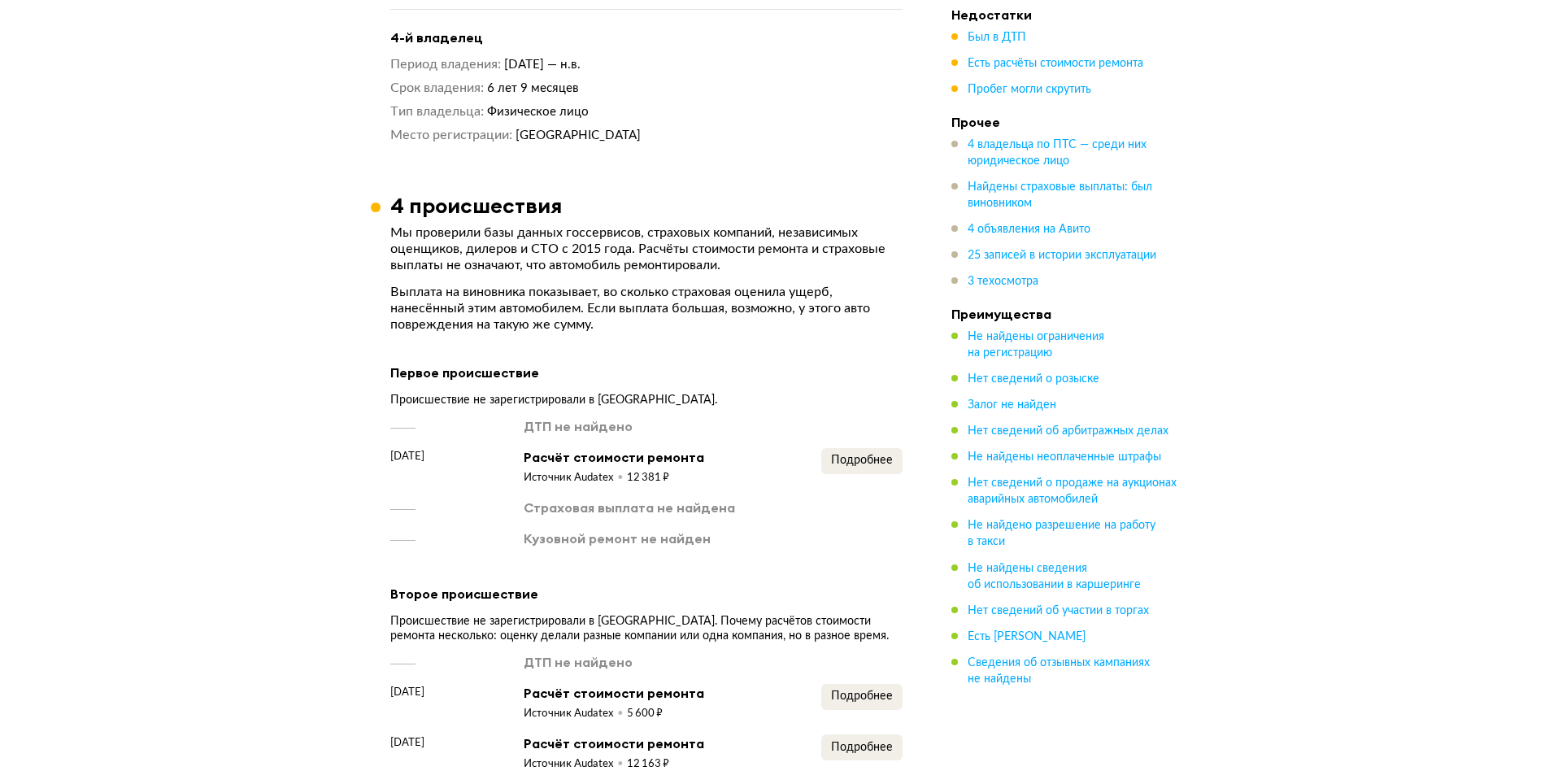
scroll to position [2602, 0]
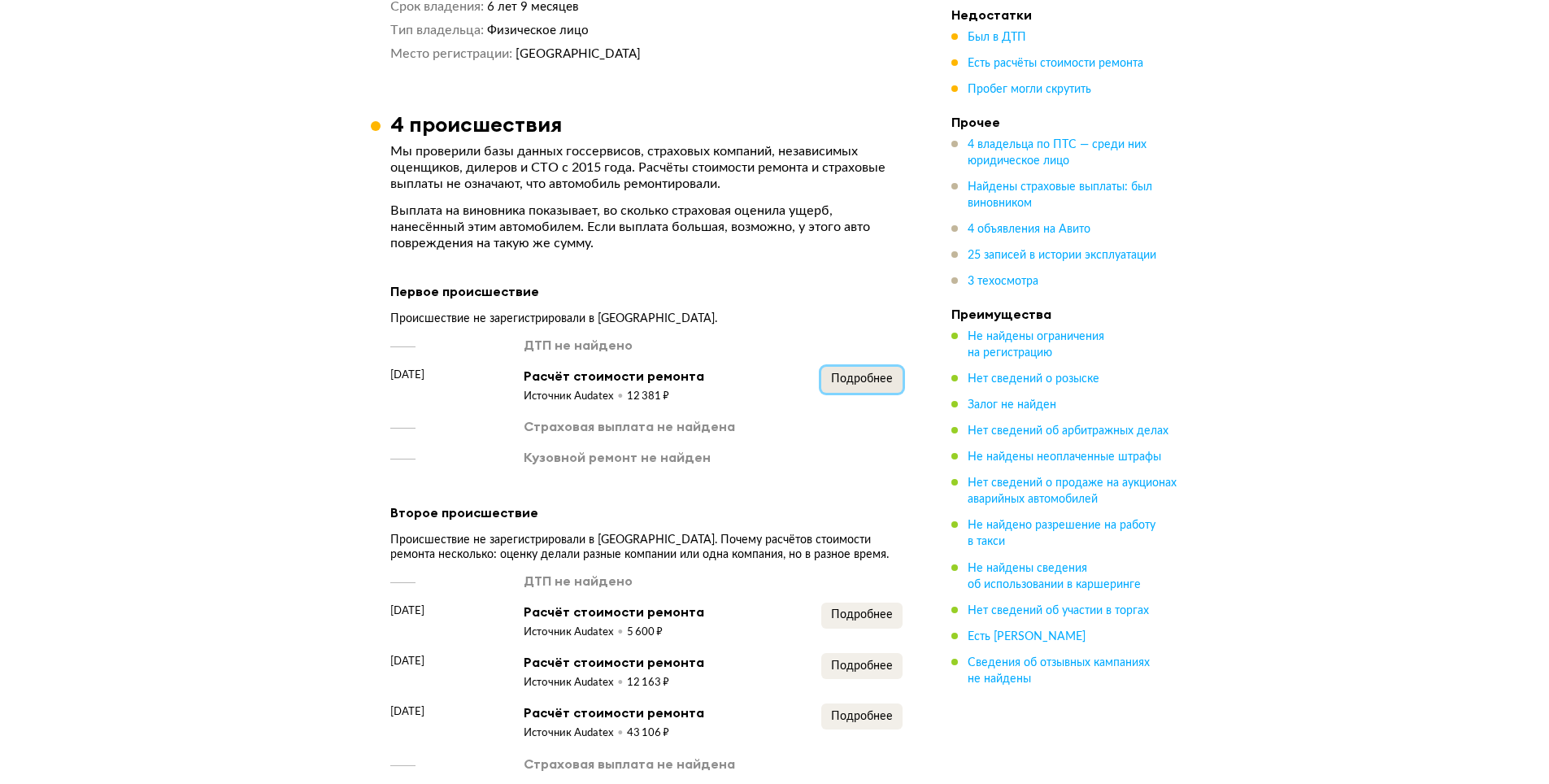
click at [832, 373] on span "Подробнее" at bounding box center [862, 378] width 62 height 11
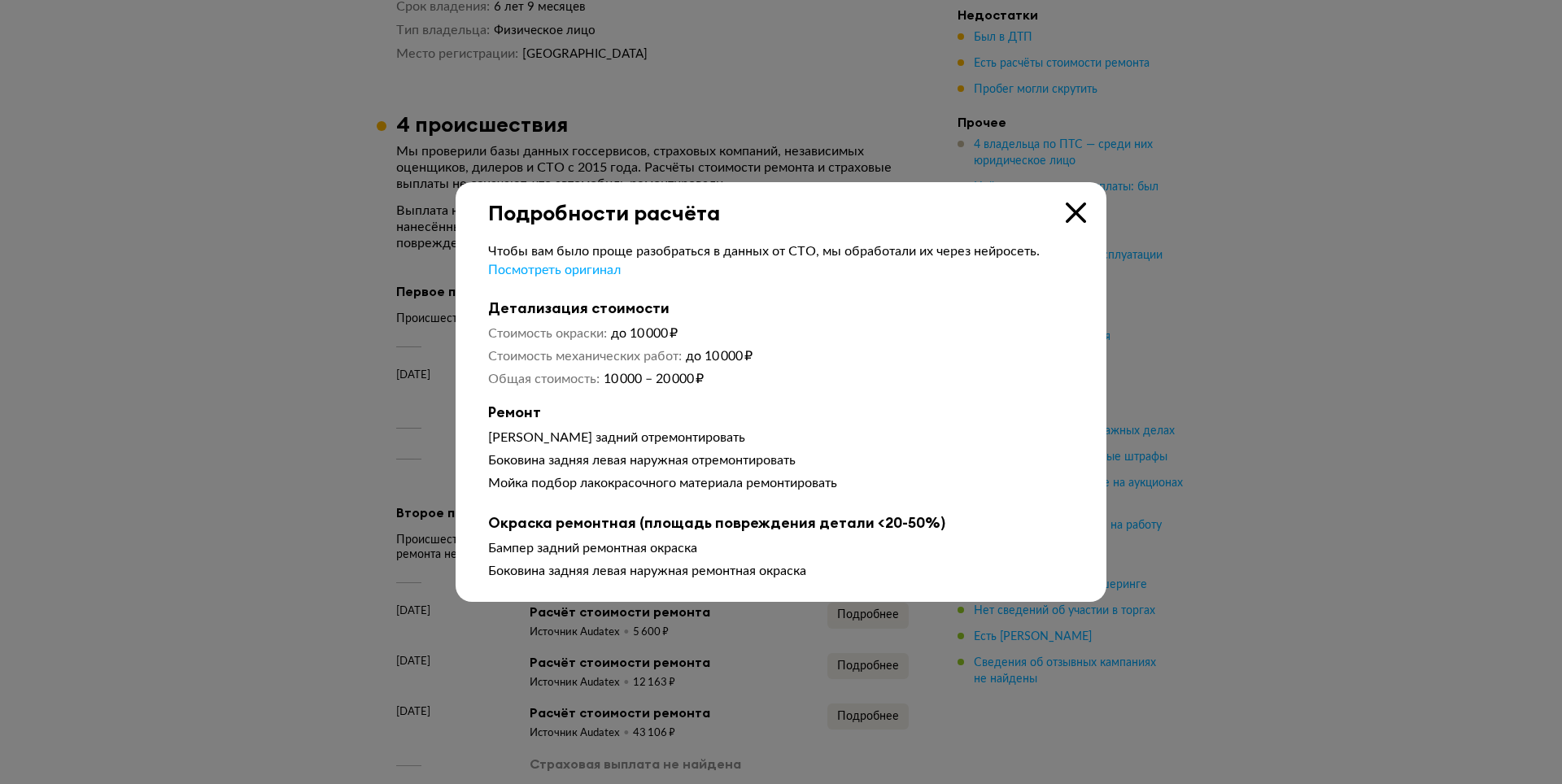
click at [1071, 214] on icon at bounding box center [1076, 212] width 21 height 21
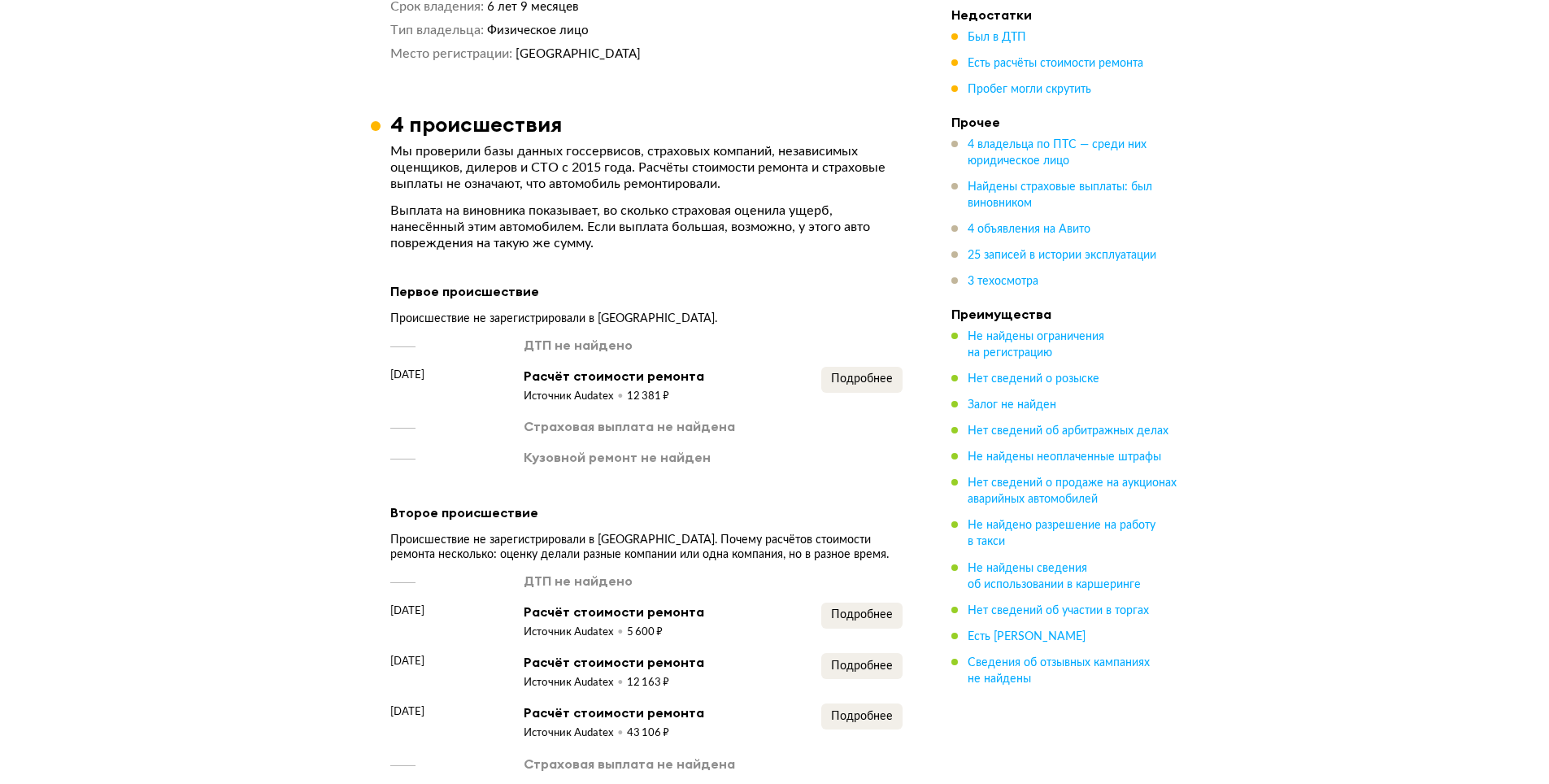
scroll to position [2846, 0]
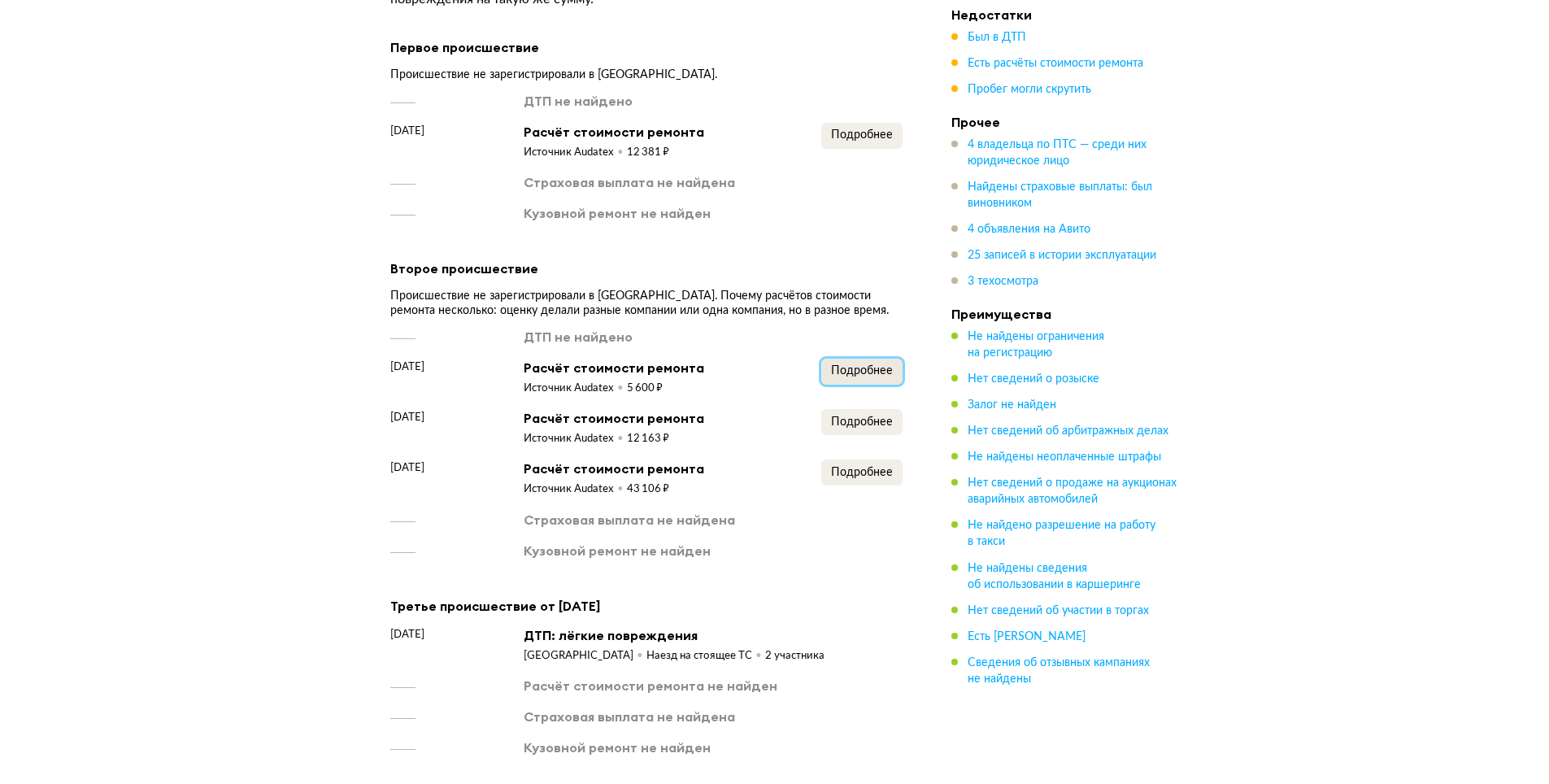
click at [854, 365] on span "Подробнее" at bounding box center [862, 370] width 62 height 11
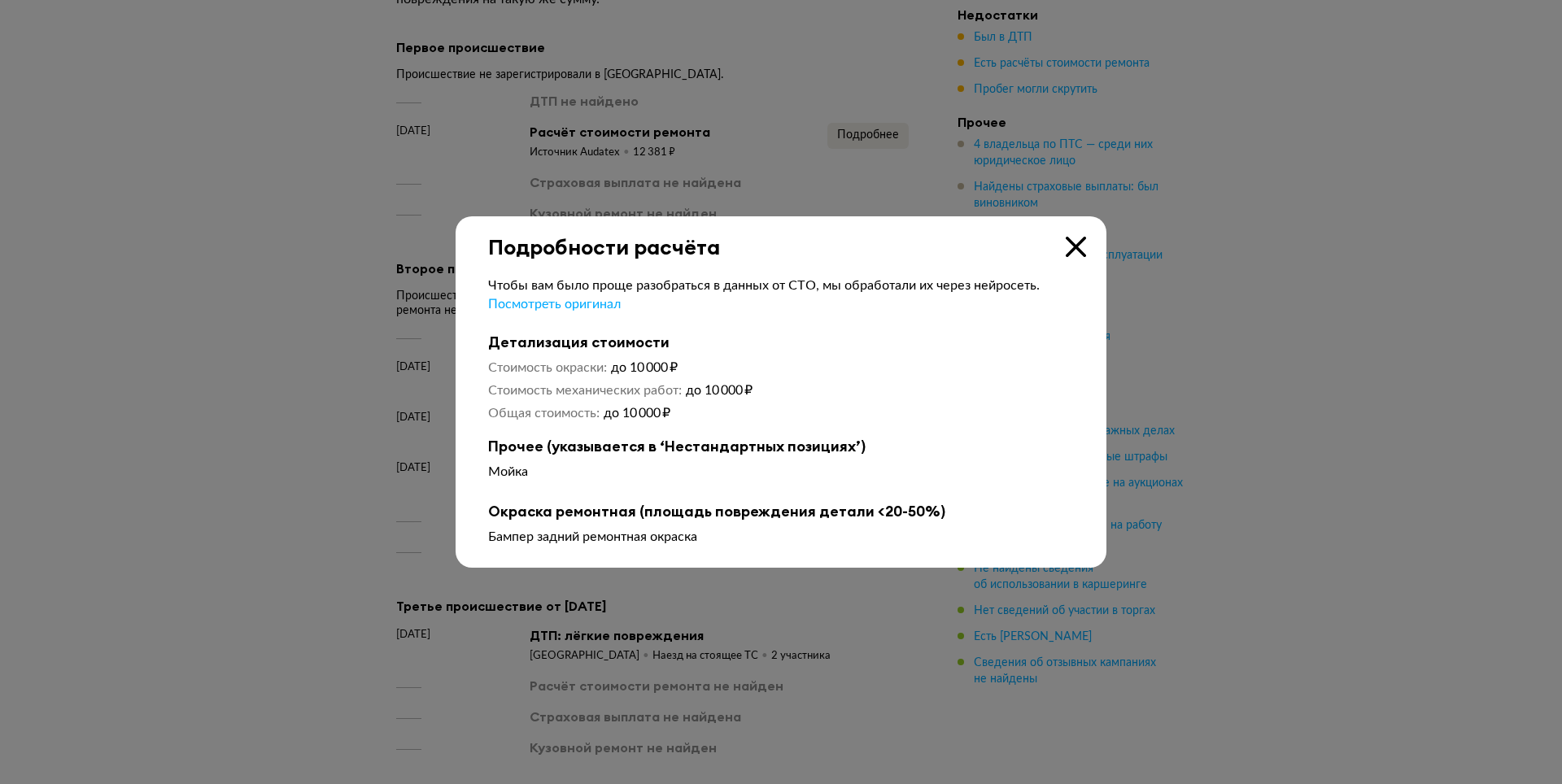
click at [1073, 243] on icon at bounding box center [1076, 247] width 21 height 21
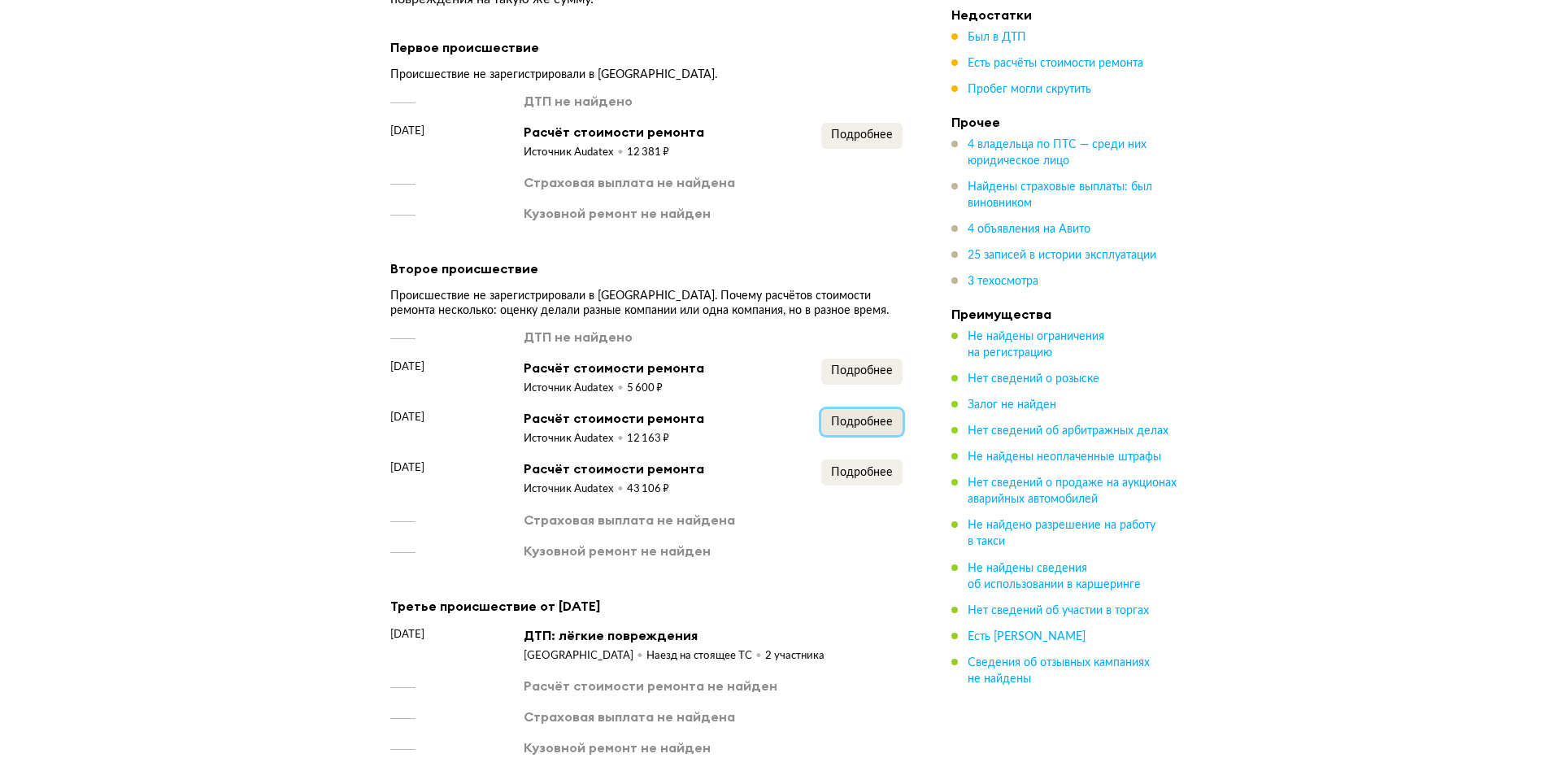
click at [869, 416] on span "Подробнее" at bounding box center [862, 421] width 62 height 11
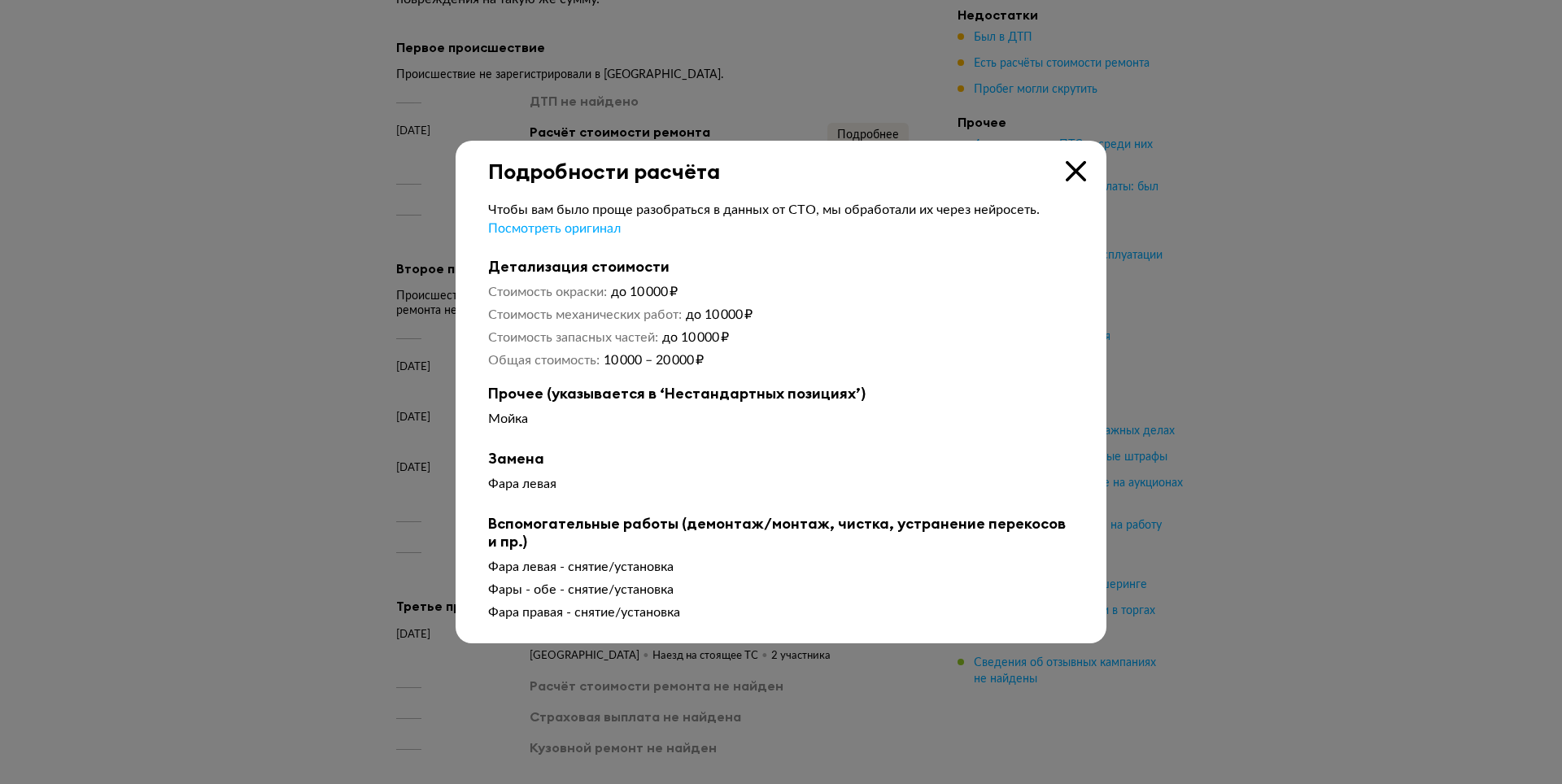
click at [1075, 173] on icon at bounding box center [1076, 171] width 21 height 21
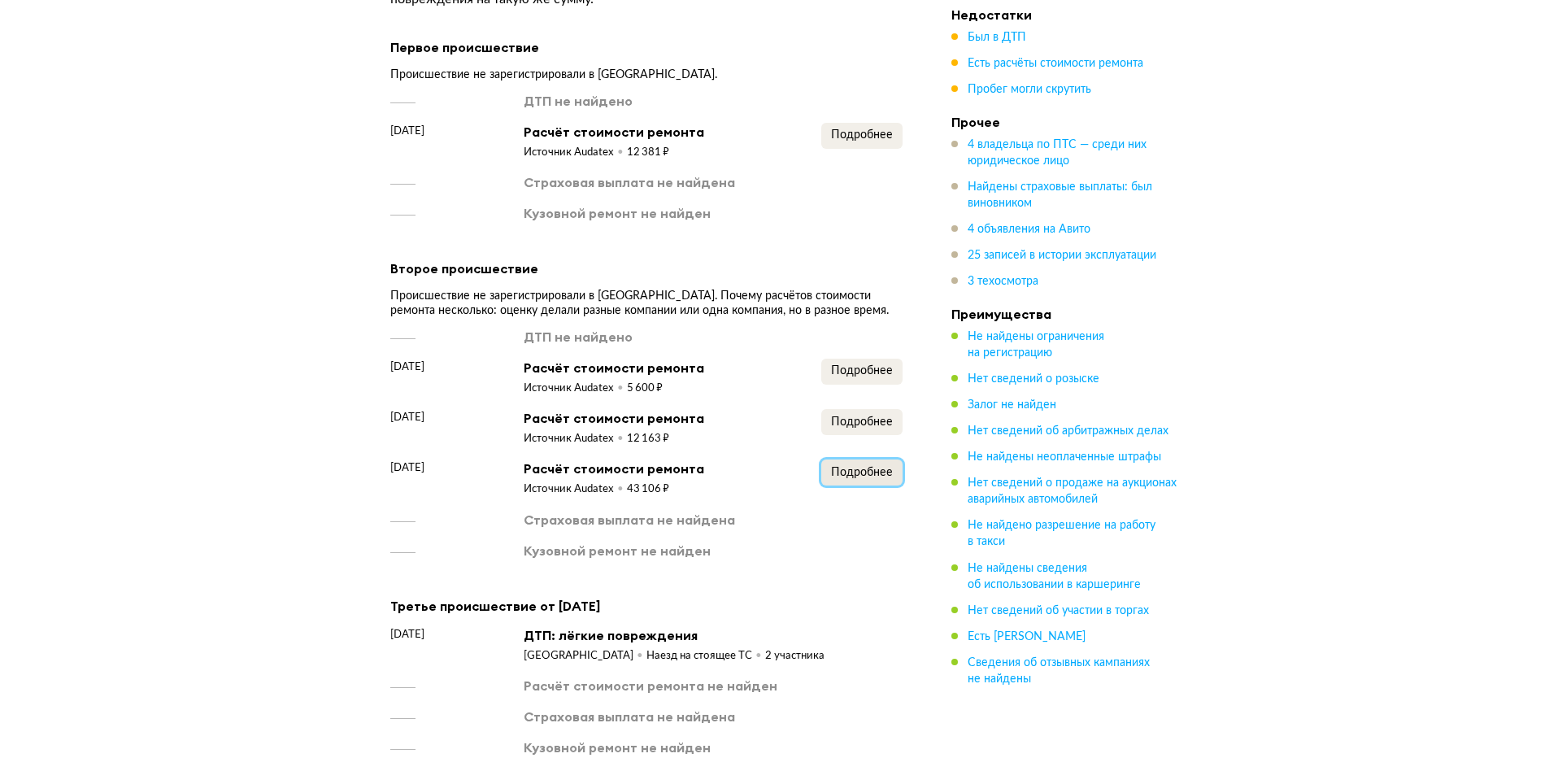
click at [882, 466] on span "Подробнее" at bounding box center [862, 471] width 62 height 11
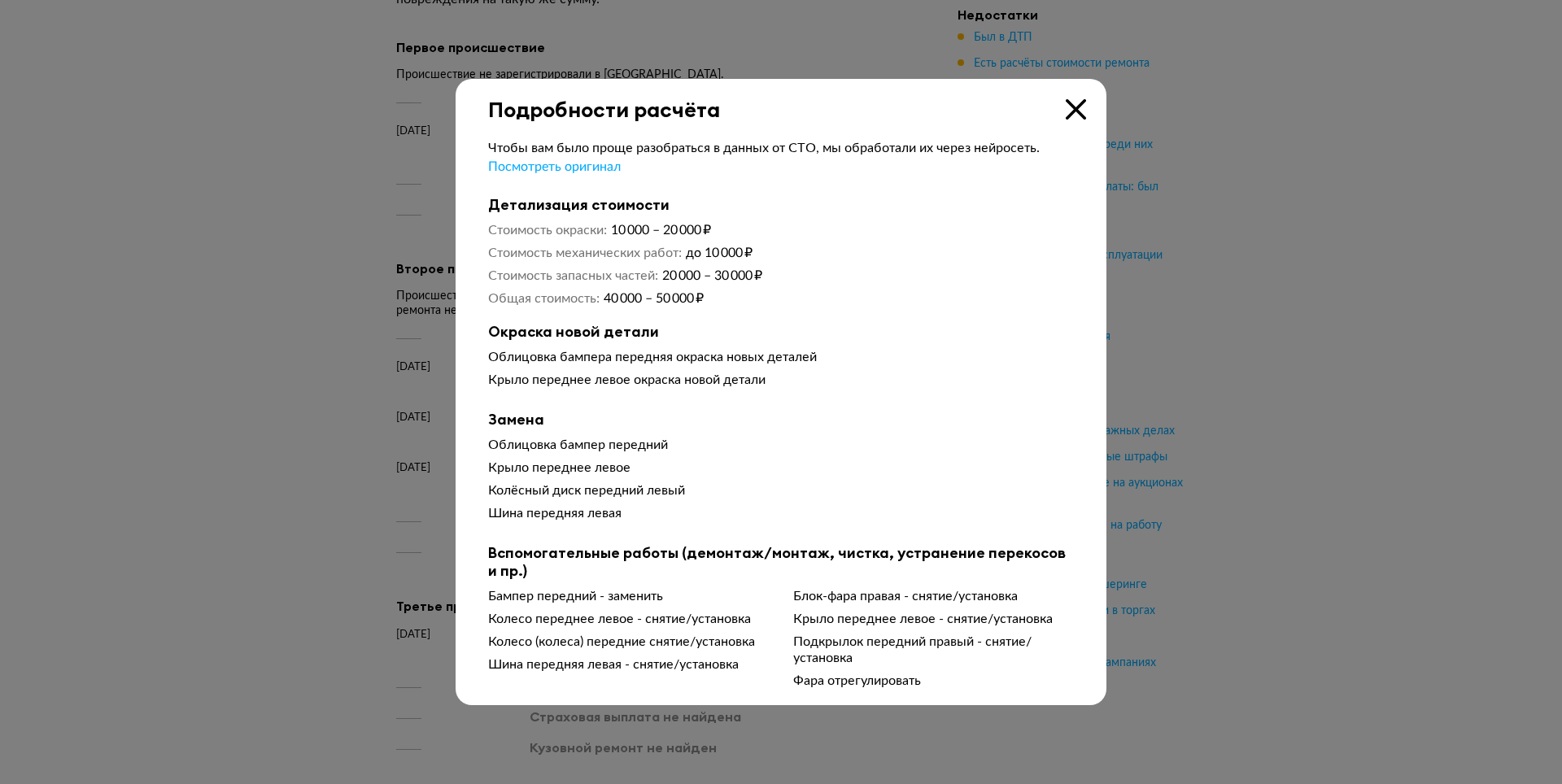
click at [1075, 108] on icon at bounding box center [1076, 110] width 21 height 21
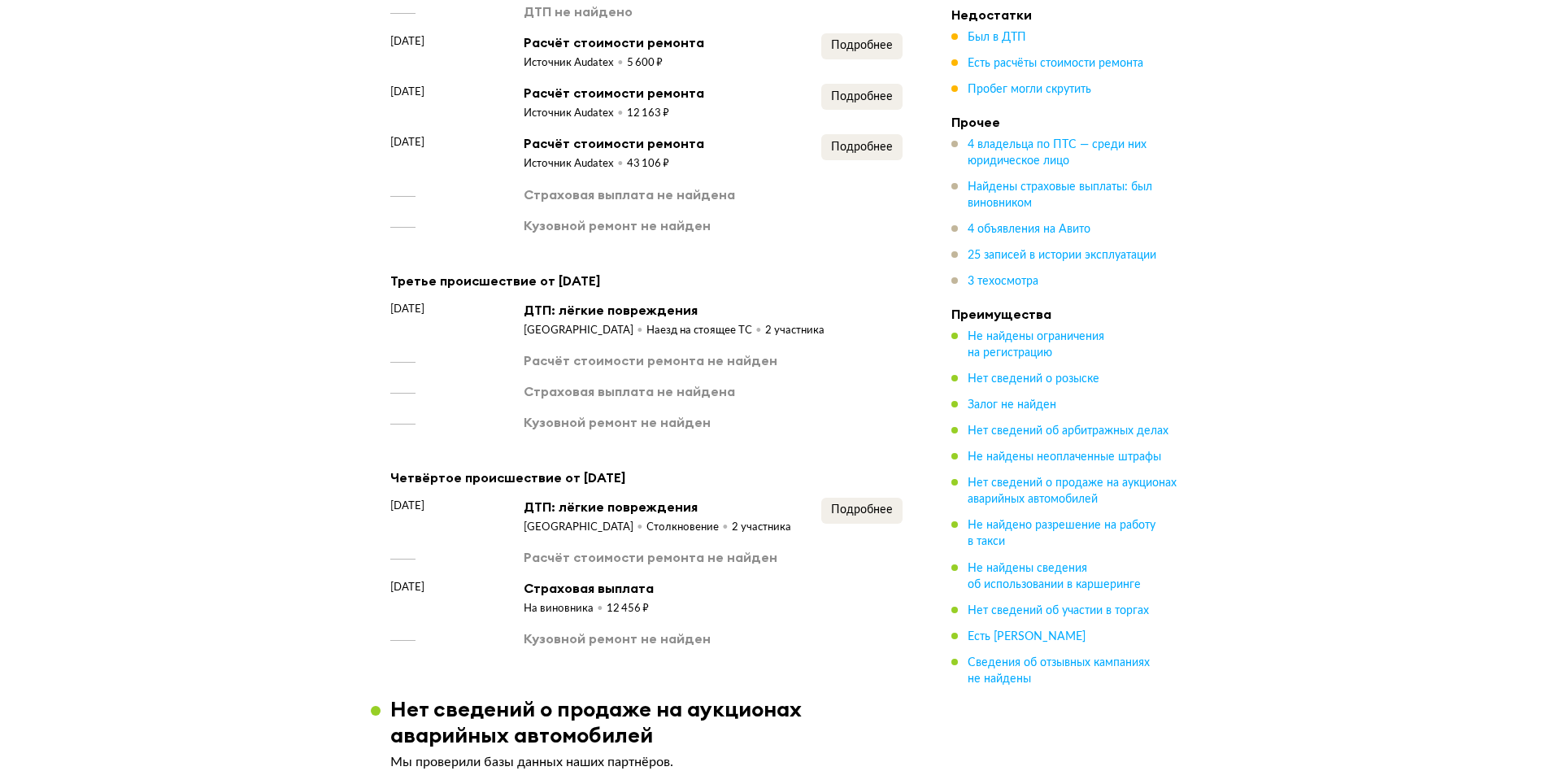
scroll to position [3252, 0]
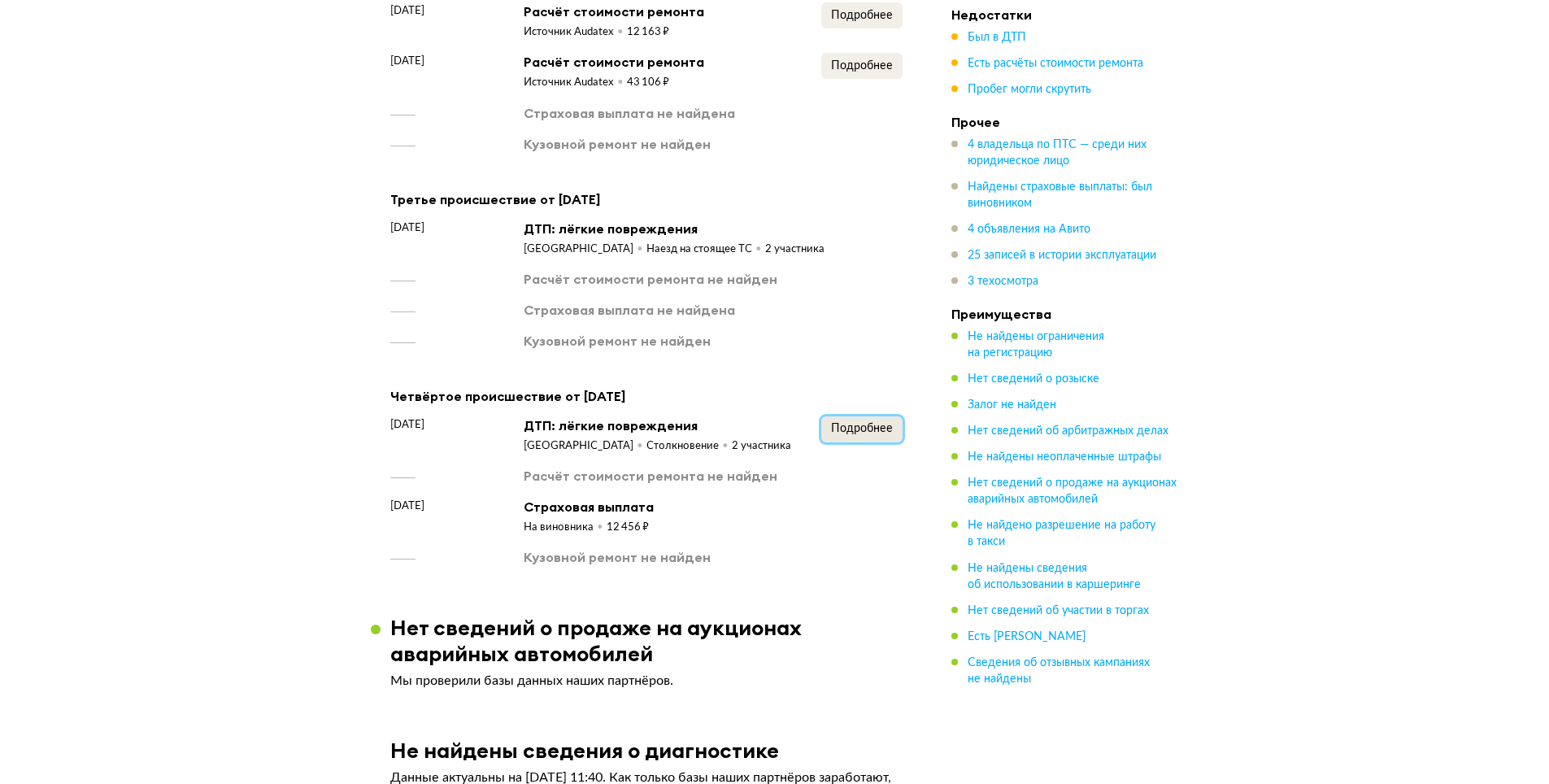
click at [862, 423] on span "Подробнее" at bounding box center [862, 428] width 62 height 11
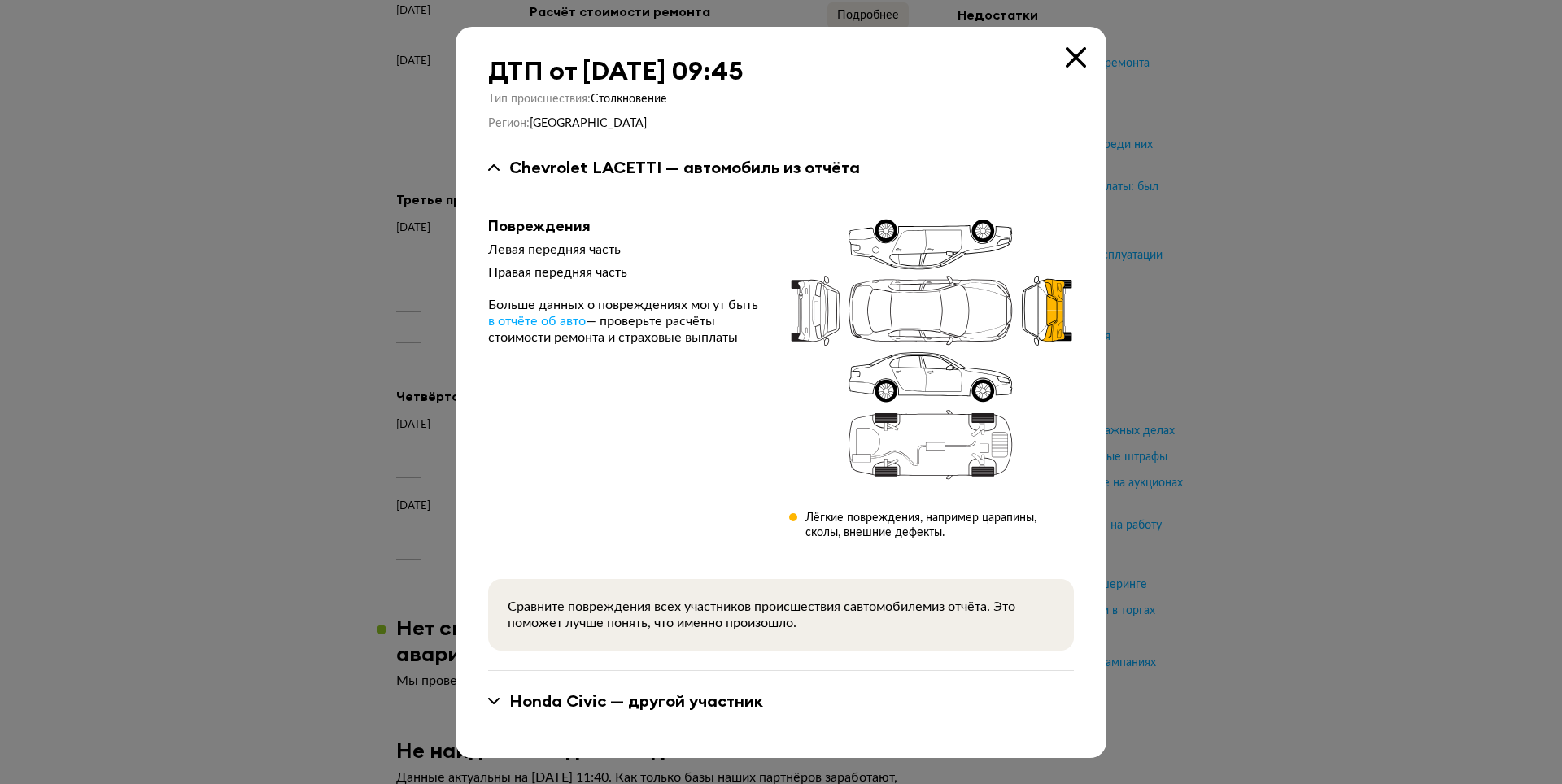
click at [1075, 54] on icon at bounding box center [1076, 58] width 21 height 21
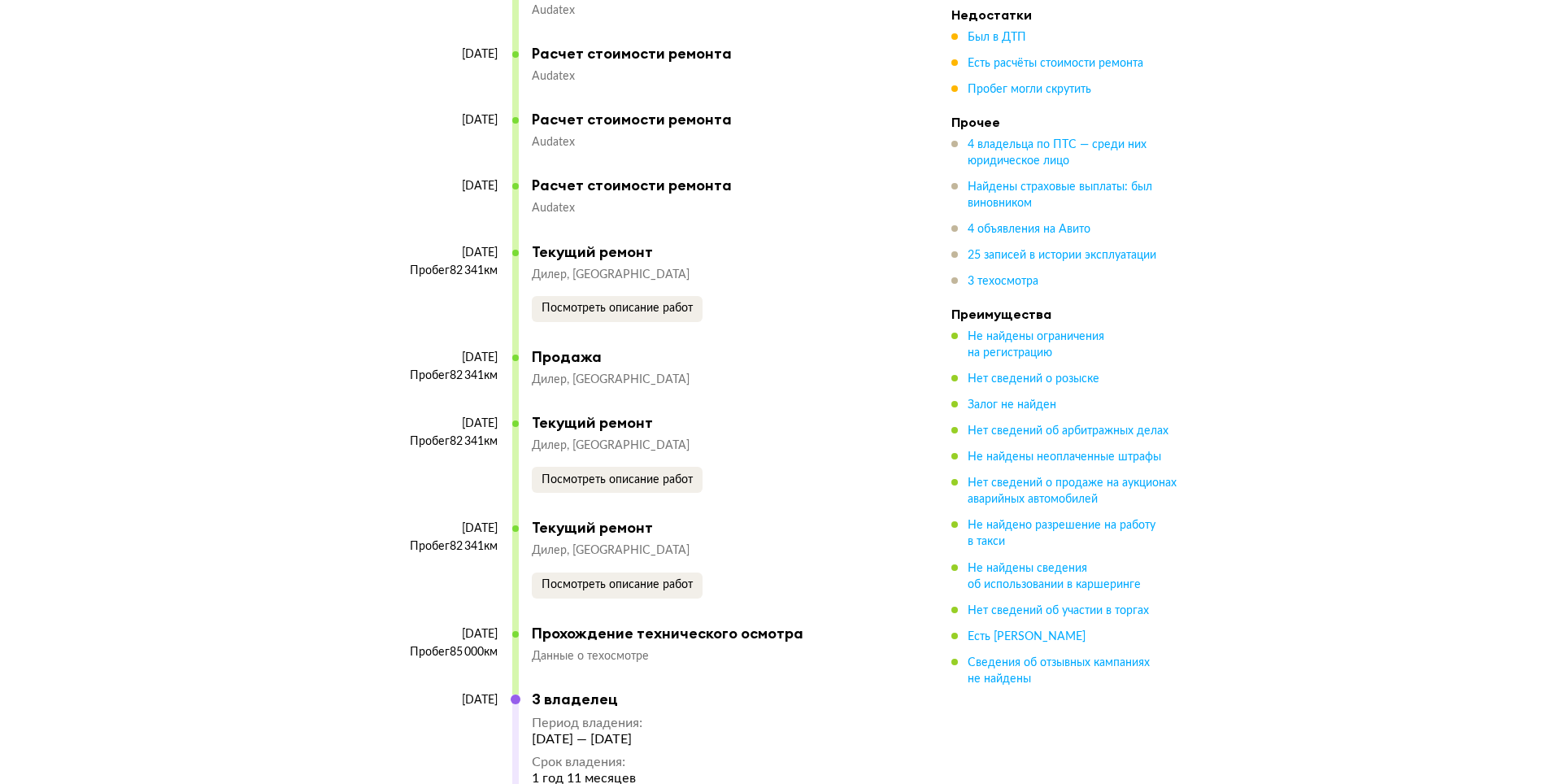
scroll to position [6992, 0]
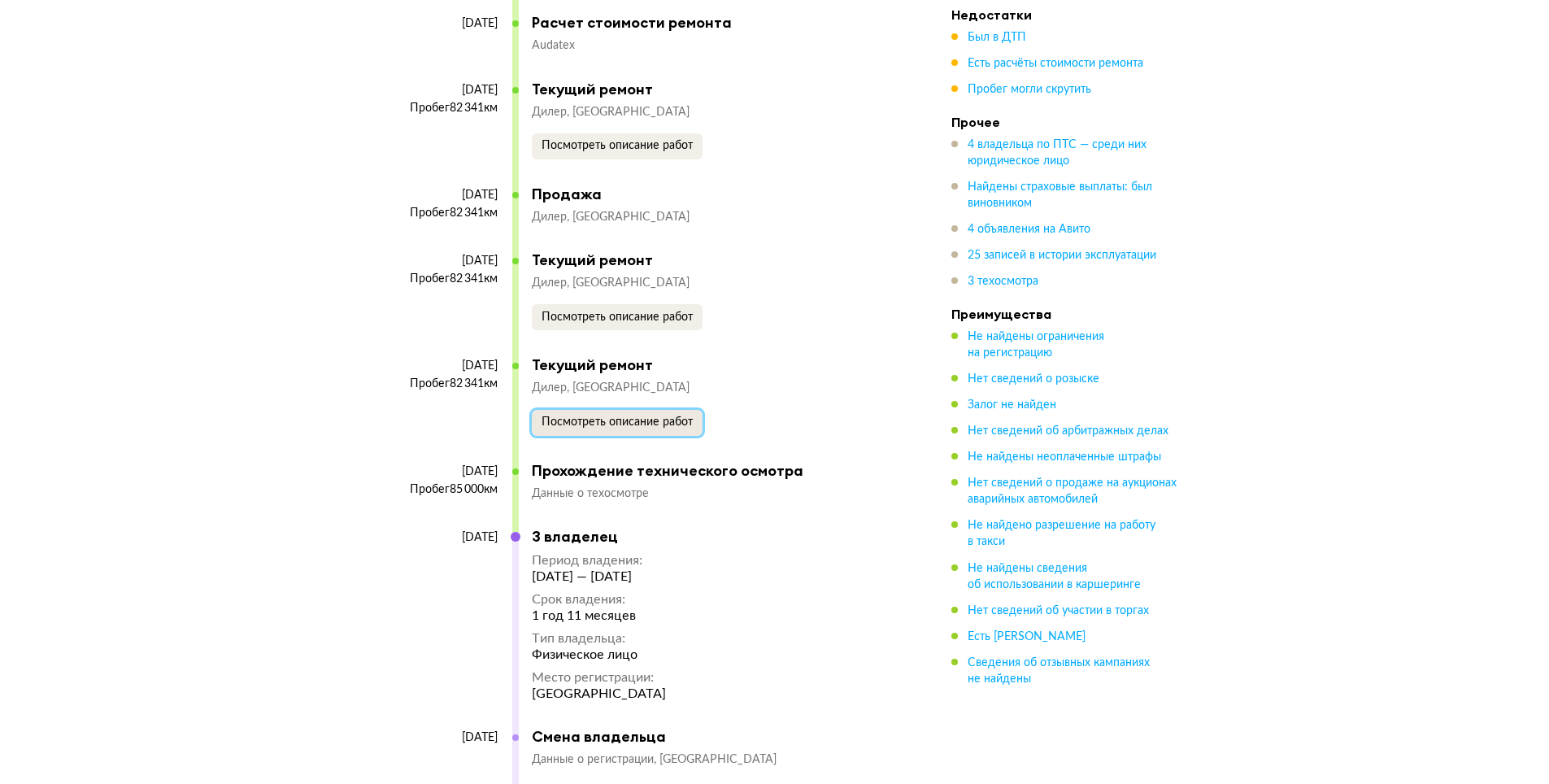
click at [673, 419] on span "Посмотреть описание работ" at bounding box center [616, 421] width 151 height 11
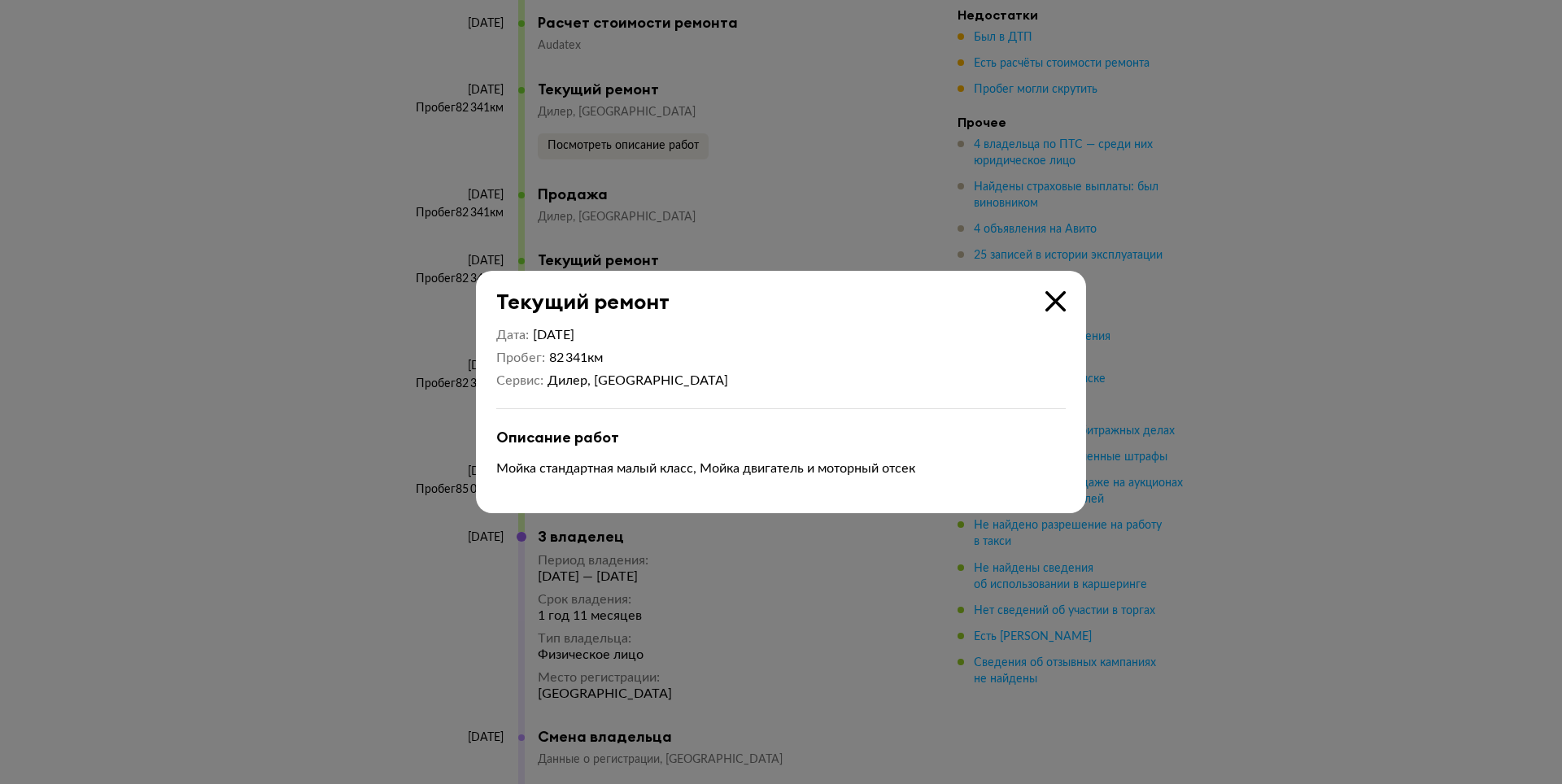
click at [1056, 300] on icon at bounding box center [1056, 301] width 21 height 21
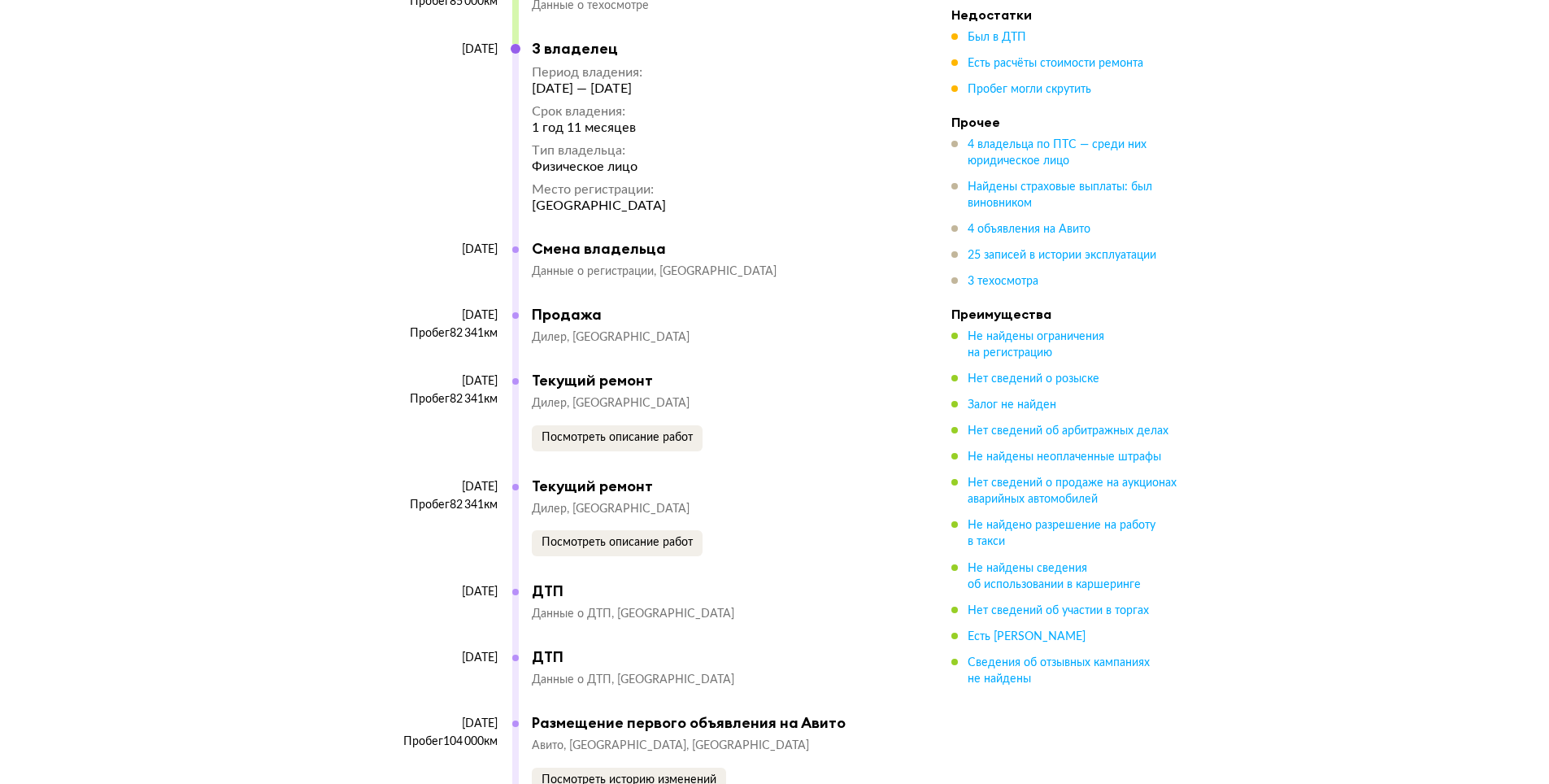
scroll to position [7561, 0]
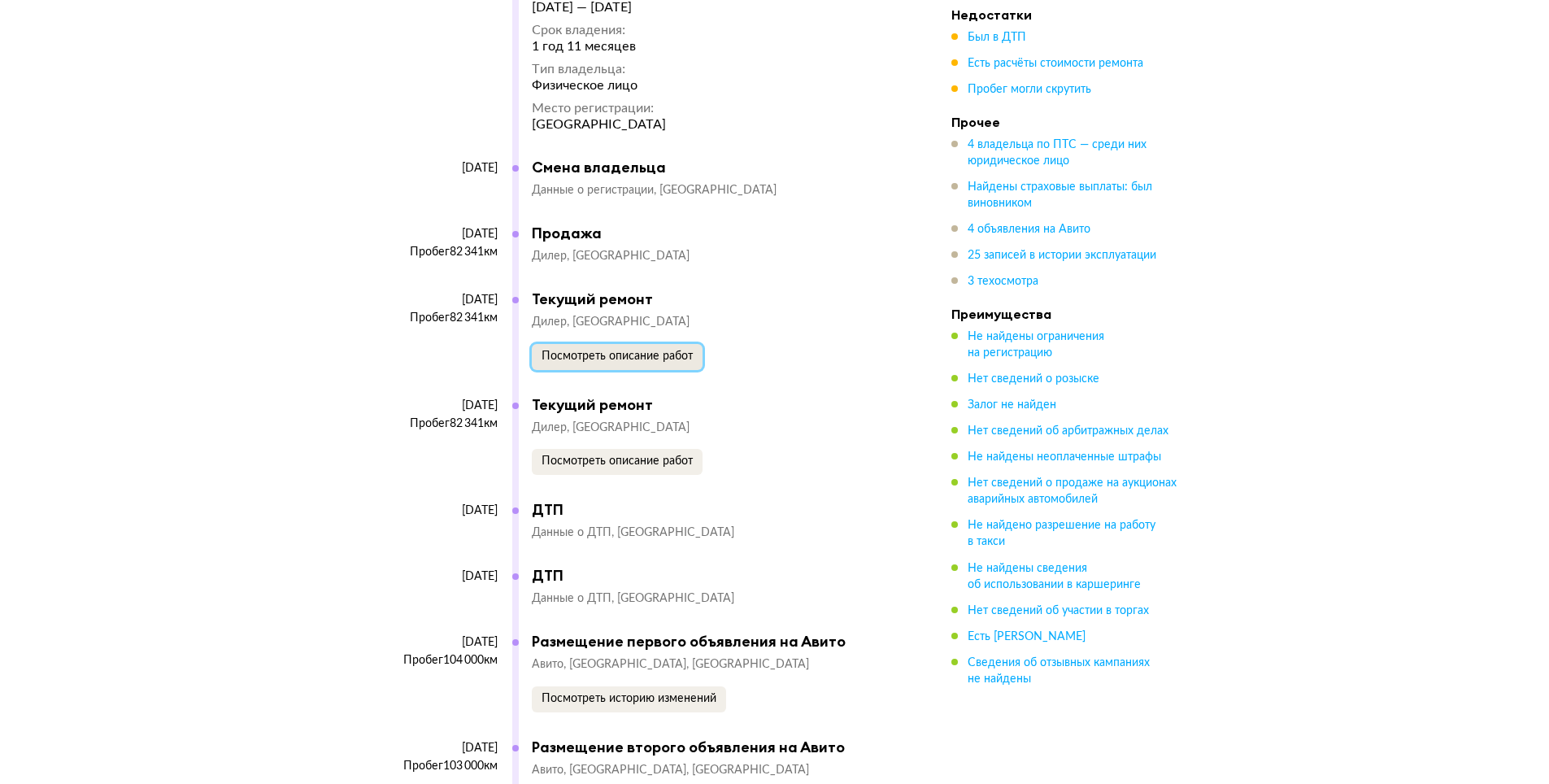
click at [650, 355] on span "Посмотреть описание работ" at bounding box center [616, 356] width 151 height 11
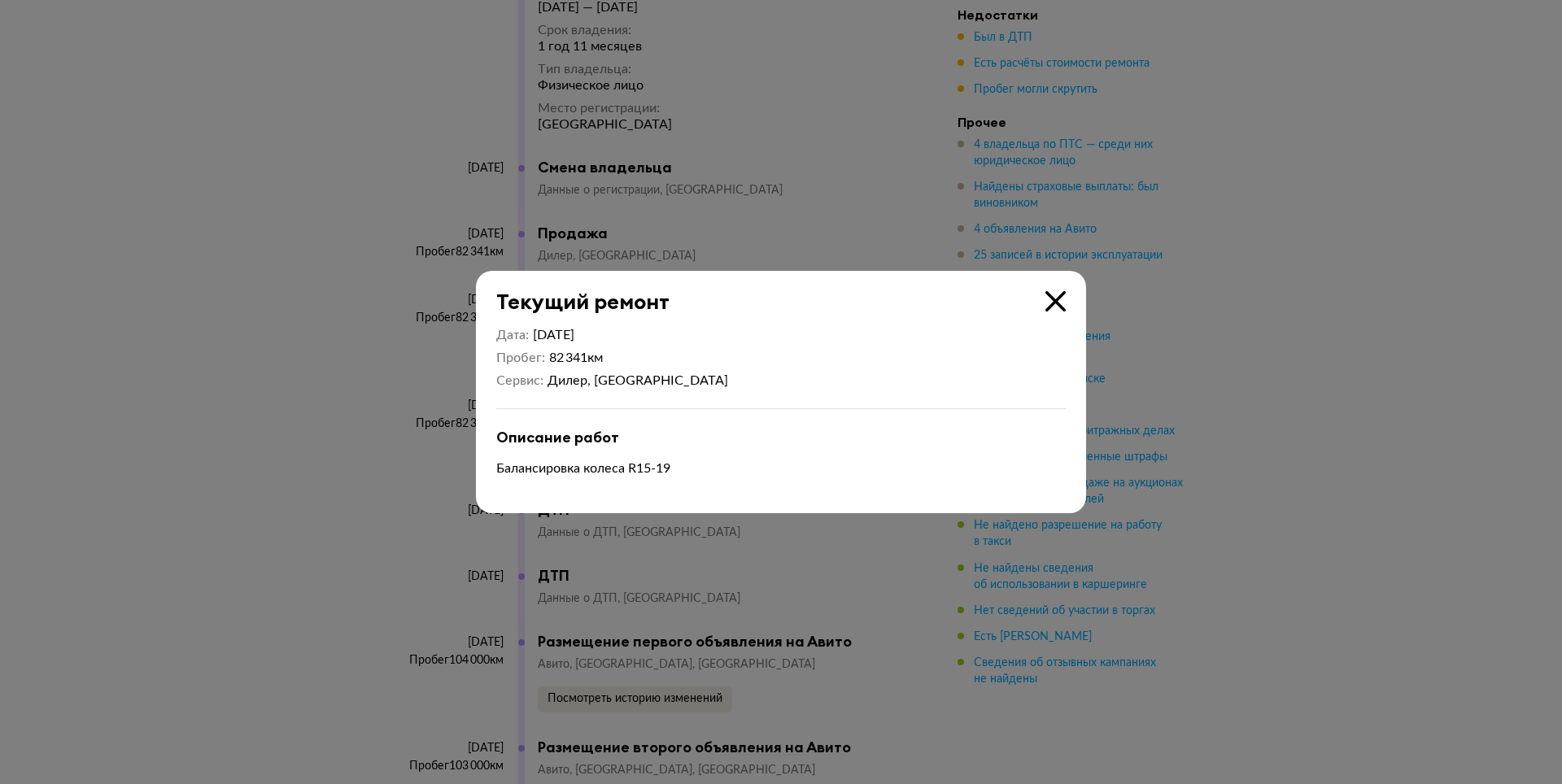
click at [1057, 300] on icon at bounding box center [1056, 301] width 21 height 21
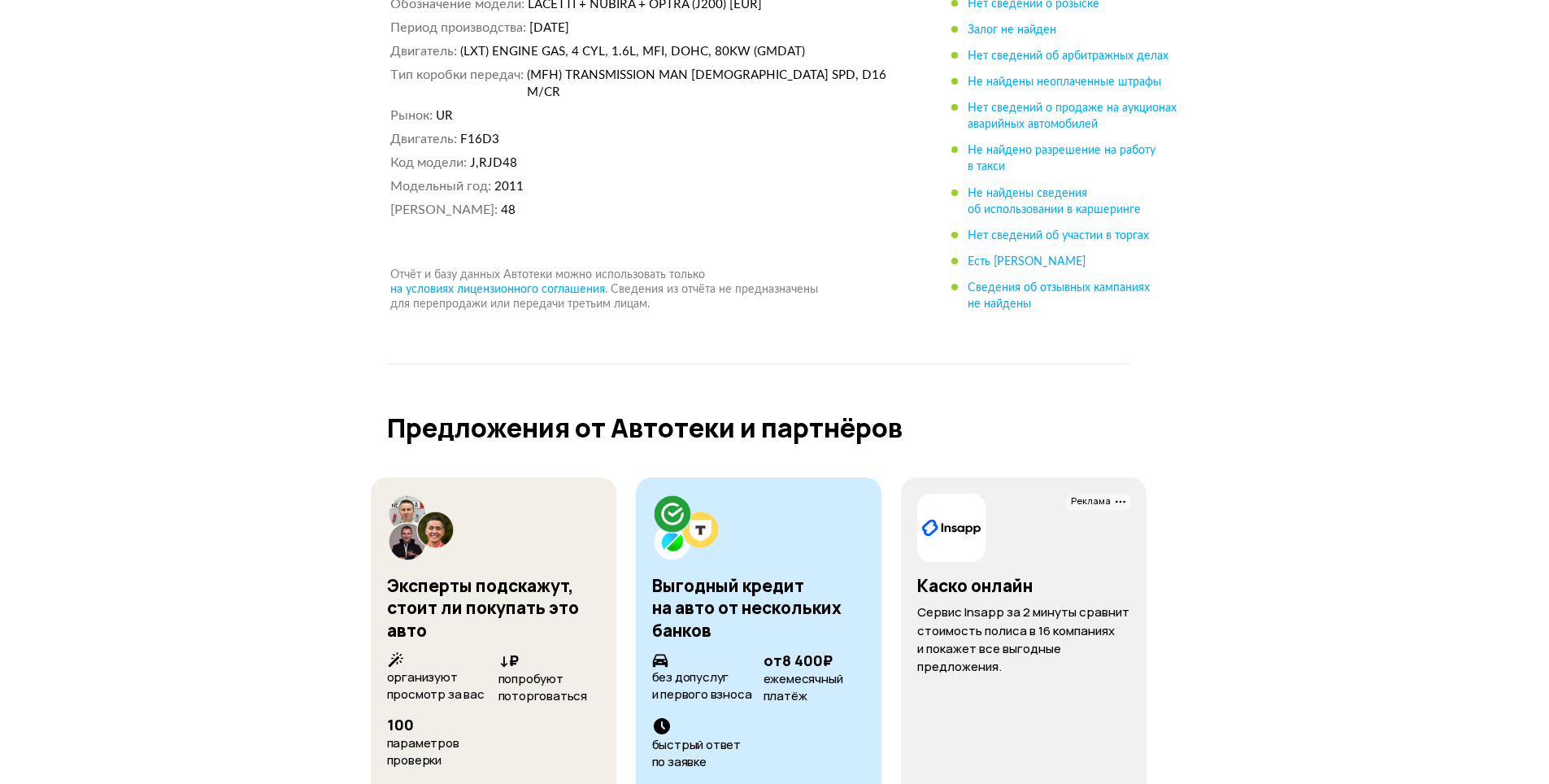
scroll to position [10732, 0]
